Goal: Check status: Check status

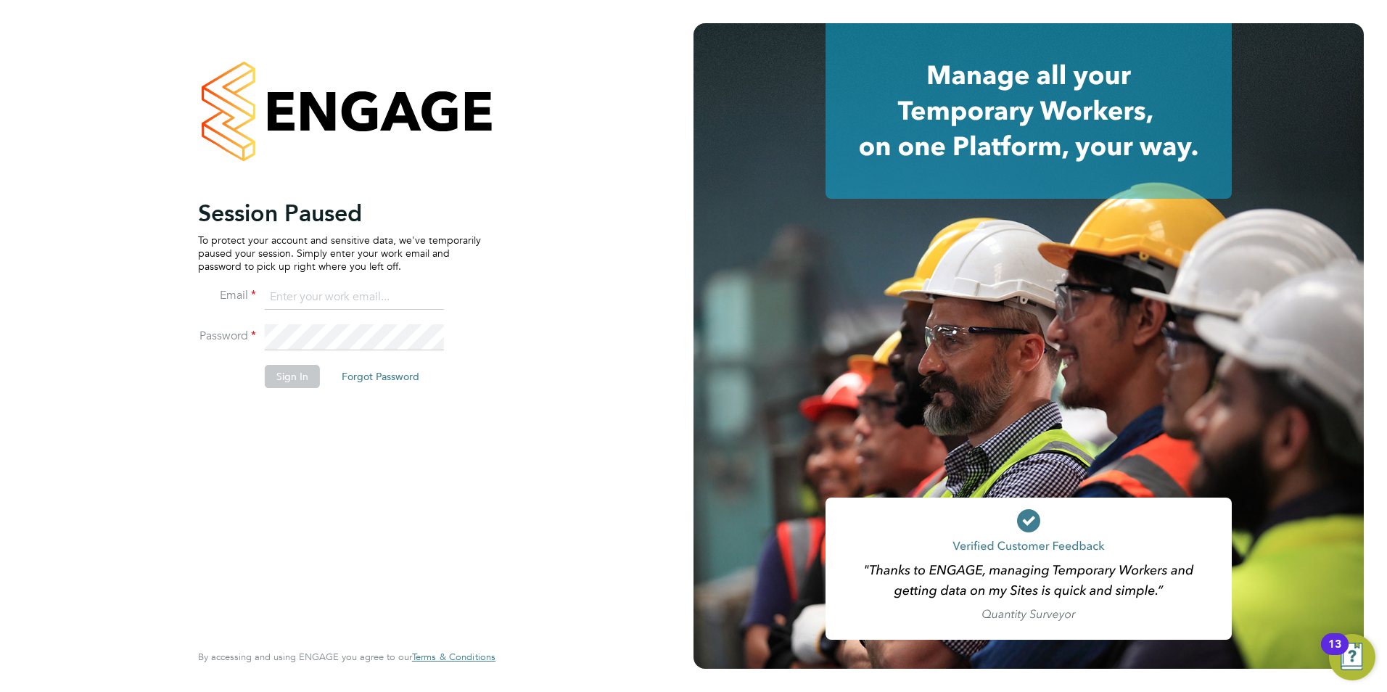
type input "[PERSON_NAME][EMAIL_ADDRESS][DOMAIN_NAME]"
click at [279, 370] on button "Sign In" at bounding box center [292, 376] width 55 height 23
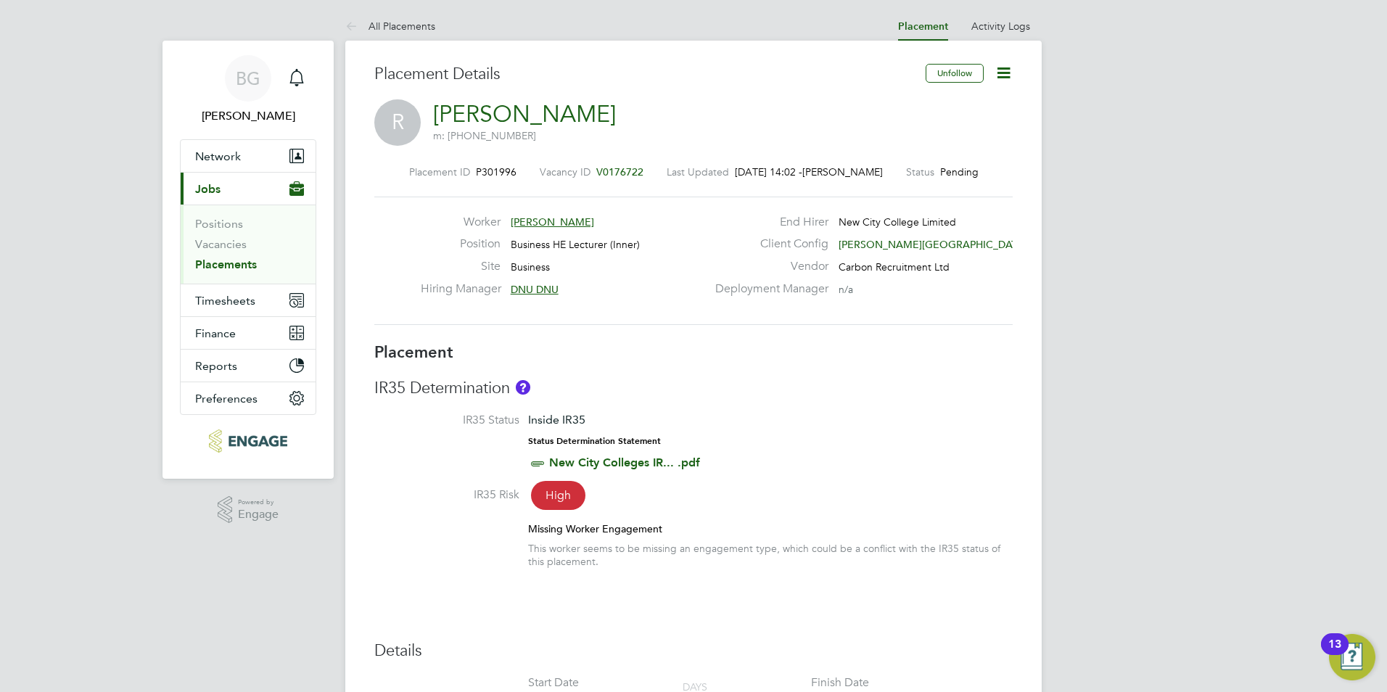
scroll to position [43, 102]
